Goal: Entertainment & Leisure: Consume media (video, audio)

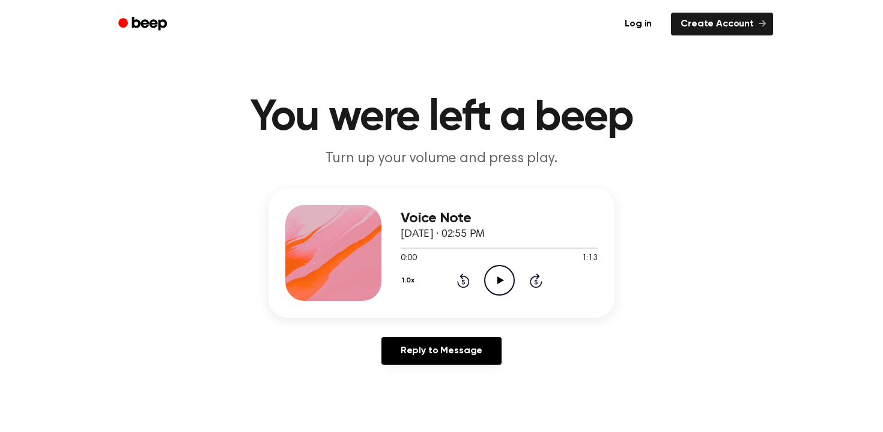
click at [506, 286] on icon "Play Audio" at bounding box center [499, 280] width 31 height 31
click at [501, 283] on icon at bounding box center [499, 280] width 5 height 8
click at [503, 279] on icon "Play Audio" at bounding box center [499, 280] width 31 height 31
click at [490, 279] on icon "Pause Audio" at bounding box center [499, 280] width 31 height 31
click at [494, 273] on icon "Play Audio" at bounding box center [499, 280] width 31 height 31
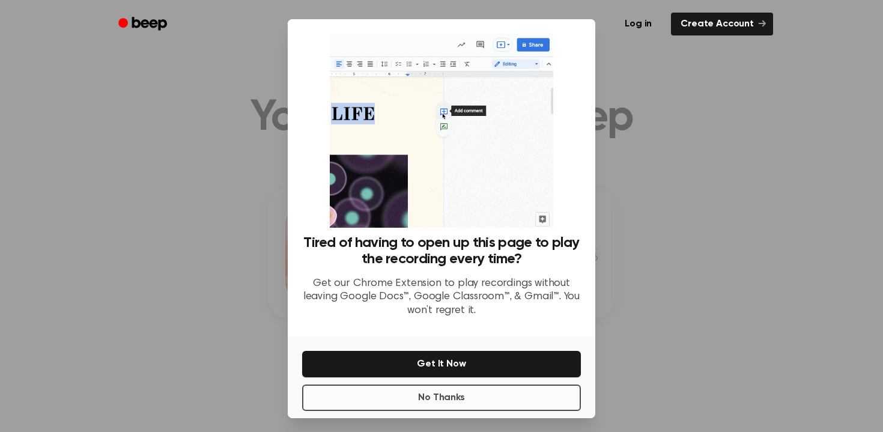
click at [461, 393] on button "No Thanks" at bounding box center [441, 397] width 279 height 26
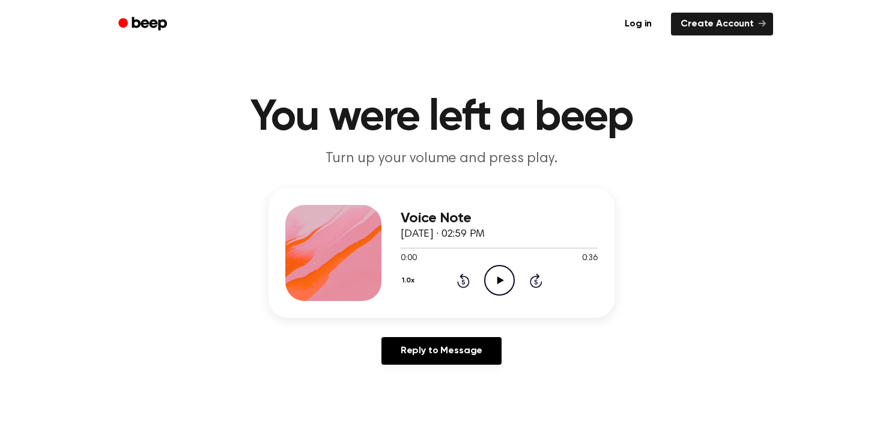
click at [504, 284] on icon "Play Audio" at bounding box center [499, 280] width 31 height 31
click at [493, 286] on icon "Play Audio" at bounding box center [499, 280] width 31 height 31
click at [498, 279] on icon at bounding box center [500, 280] width 7 height 8
click at [500, 285] on icon "Pause Audio" at bounding box center [499, 280] width 31 height 31
click at [500, 277] on icon "Play Audio" at bounding box center [499, 280] width 31 height 31
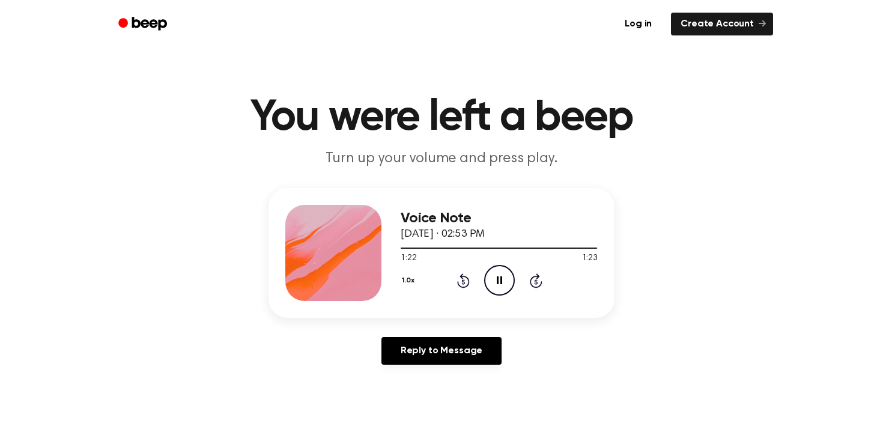
click at [496, 291] on icon "Pause Audio" at bounding box center [499, 280] width 31 height 31
